Goal: Transaction & Acquisition: Book appointment/travel/reservation

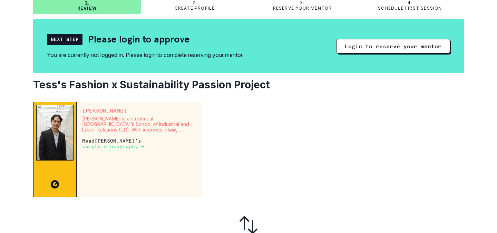
scroll to position [51, 0]
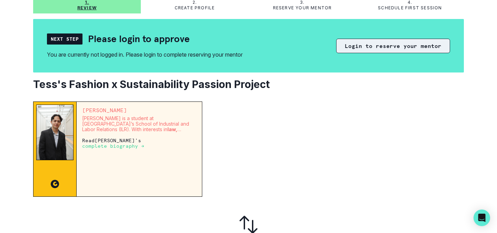
click at [382, 46] on button "Login to reserve your mentor" at bounding box center [393, 46] width 114 height 14
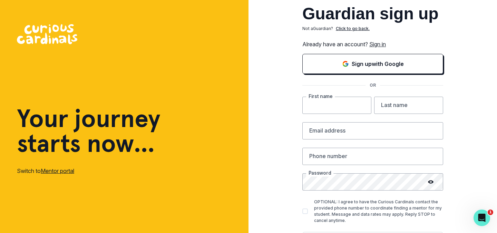
click at [316, 104] on input "text" at bounding box center [336, 105] width 69 height 17
type input "[PERSON_NAME]"
type input "[EMAIL_ADDRESS][DOMAIN_NAME]"
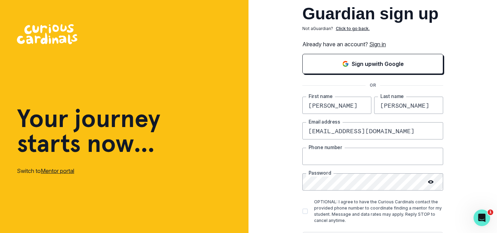
click at [316, 156] on input "text" at bounding box center [372, 156] width 141 height 17
type input "[PHONE_NUMBER]"
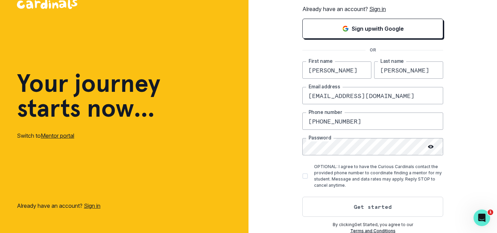
scroll to position [36, 0]
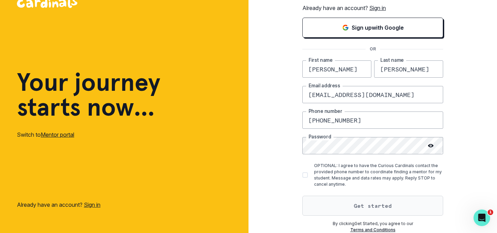
click at [356, 202] on button "Get started" at bounding box center [372, 206] width 141 height 20
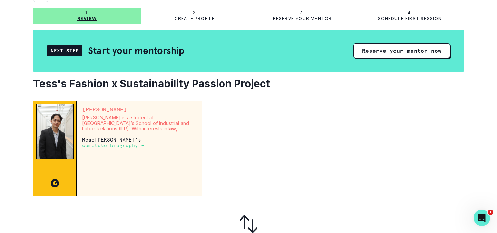
scroll to position [40, 0]
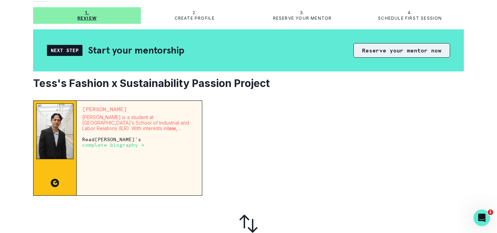
click at [384, 51] on button "Reserve your mentor now" at bounding box center [401, 50] width 97 height 14
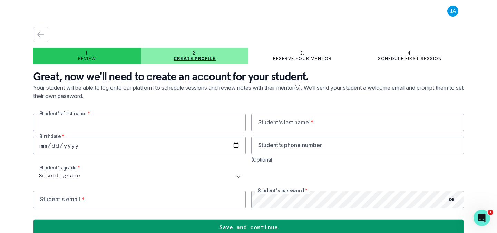
click at [105, 126] on input "text" at bounding box center [139, 122] width 213 height 17
type input "Tess"
type input "[PERSON_NAME]"
click at [43, 149] on input "date" at bounding box center [139, 145] width 213 height 17
click at [46, 146] on input "date" at bounding box center [139, 145] width 213 height 17
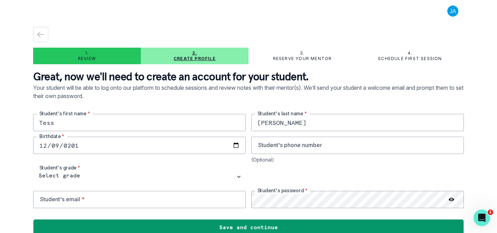
type input "[DATE]"
click at [267, 147] on input "tel" at bounding box center [357, 145] width 213 height 17
click at [88, 198] on input "email" at bounding box center [139, 199] width 213 height 17
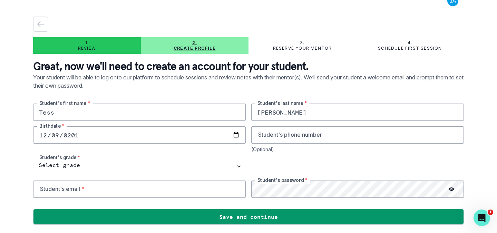
click at [284, 157] on div "[PERSON_NAME] Student's first name * [PERSON_NAME] Student's last name * [DEMOG…" at bounding box center [248, 151] width 431 height 94
click at [276, 136] on input "tel" at bounding box center [357, 134] width 213 height 17
type input "[PHONE_NUMBER]"
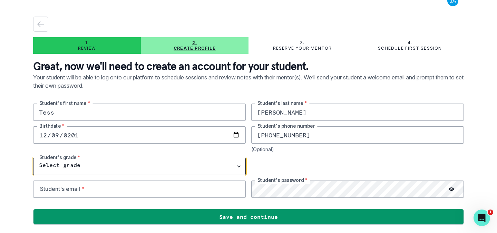
click at [80, 161] on select "Select grade 1st Grade 2nd Grade 3rd Grade 4th Grade 5th Grade 6th Grade 7th Gr…" at bounding box center [139, 166] width 213 height 17
select select "9th Grade"
click at [33, 158] on select "Select grade 1st Grade 2nd Grade 3rd Grade 4th Grade 5th Grade 6th Grade 7th Gr…" at bounding box center [139, 166] width 213 height 17
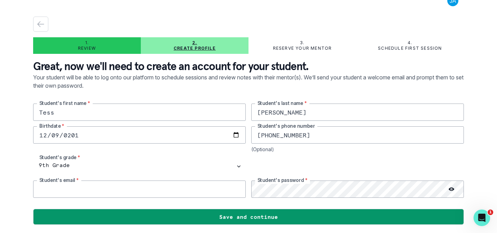
click at [81, 185] on input "email" at bounding box center [139, 188] width 213 height 17
type input "[EMAIL_ADDRESS][DOMAIN_NAME]"
drag, startPoint x: 153, startPoint y: 191, endPoint x: 37, endPoint y: 188, distance: 116.0
click at [37, 188] on input "[EMAIL_ADDRESS][DOMAIN_NAME]" at bounding box center [139, 188] width 213 height 17
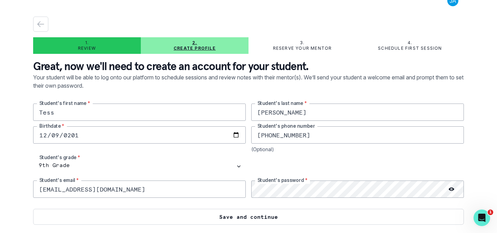
click at [228, 214] on button "Save and continue" at bounding box center [248, 217] width 431 height 16
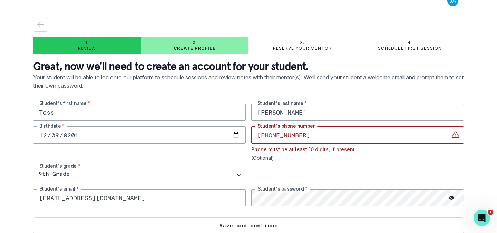
scroll to position [19, 0]
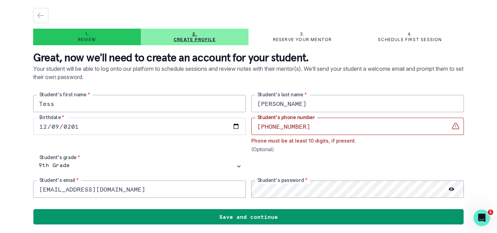
drag, startPoint x: 321, startPoint y: 129, endPoint x: 245, endPoint y: 129, distance: 75.2
click at [246, 129] on div "[PERSON_NAME] Student's first name * [PERSON_NAME] Student's last name * [DEMOG…" at bounding box center [248, 146] width 431 height 103
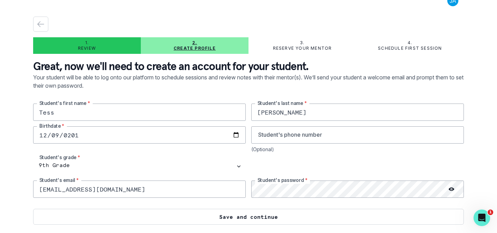
click at [253, 214] on button "Save and continue" at bounding box center [248, 217] width 431 height 16
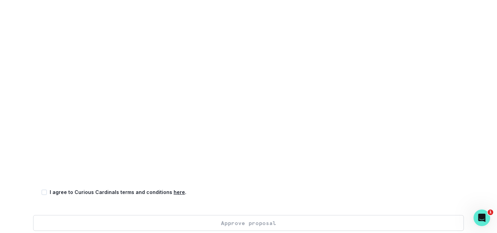
scroll to position [163, 0]
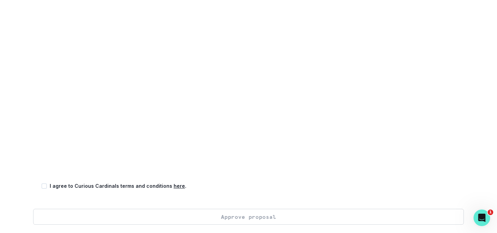
click at [25, 158] on div "1. Review 2. Create profile 3. Reserve your mentor 4. Schedule first session Co…" at bounding box center [248, 116] width 497 height 233
click at [46, 186] on span at bounding box center [44, 186] width 6 height 6
click at [41, 186] on input "checkbox" at bounding box center [41, 186] width 0 height 0
checkbox input "true"
click at [235, 217] on button "Approve proposal" at bounding box center [248, 217] width 431 height 16
